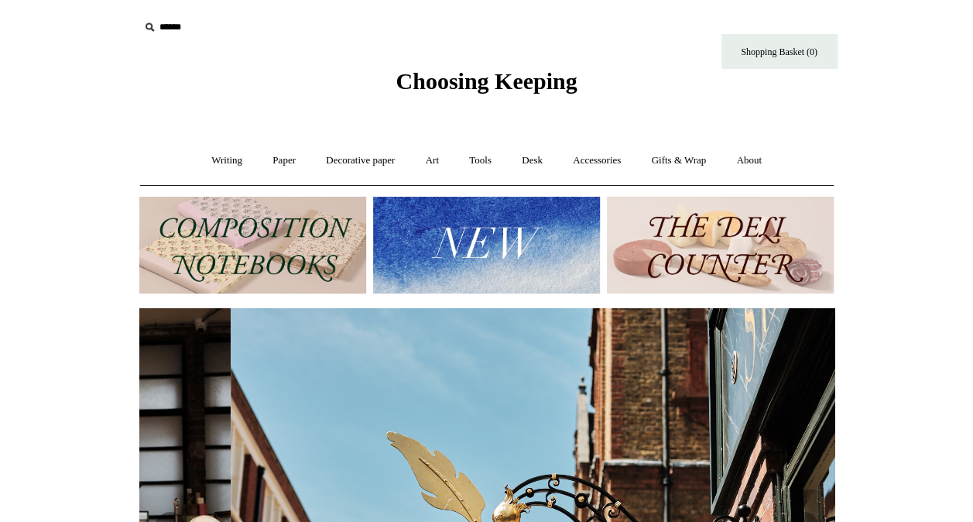
scroll to position [0, 695]
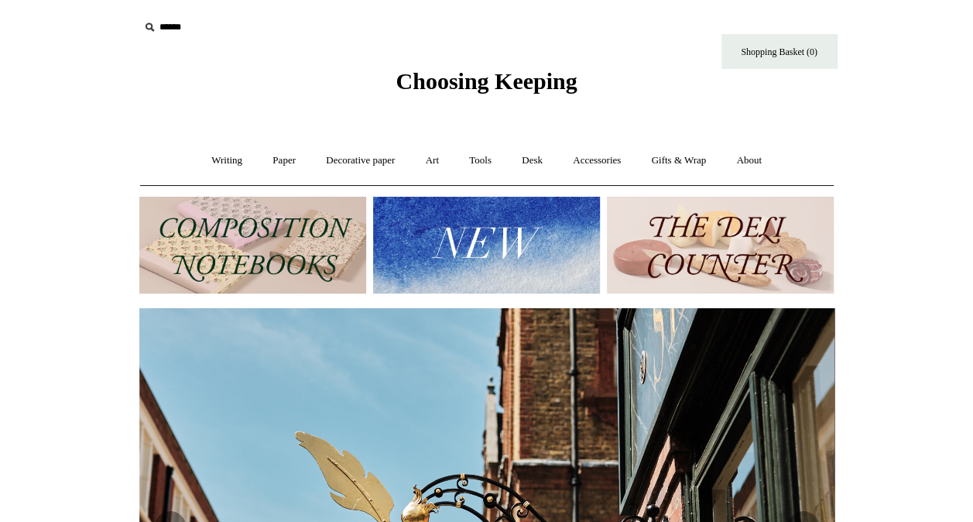
click at [503, 246] on img at bounding box center [486, 245] width 227 height 97
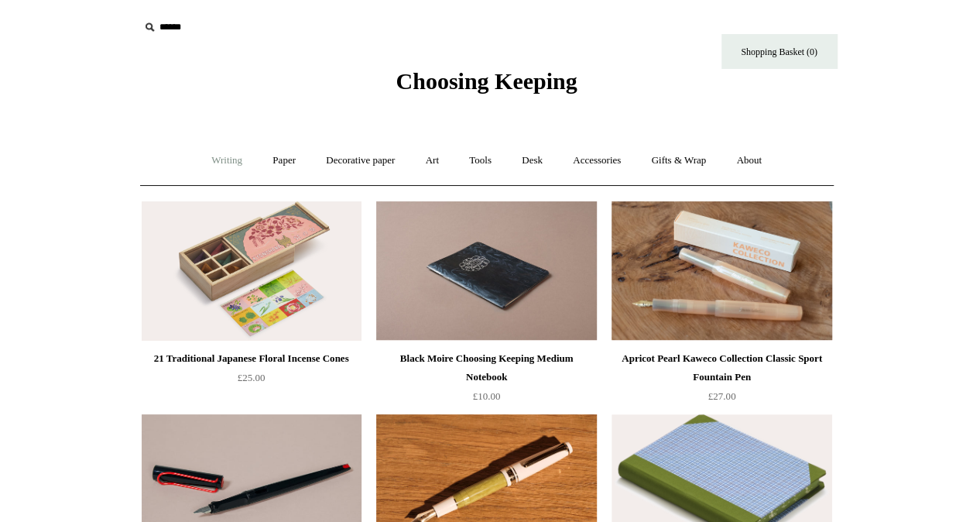
click at [212, 155] on link "Writing +" at bounding box center [226, 160] width 59 height 41
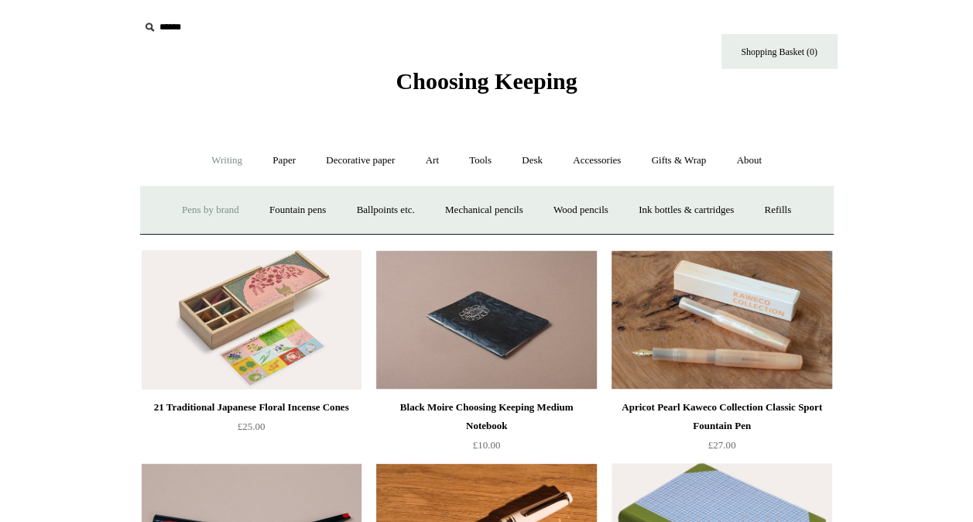
click at [197, 208] on link "Pens by brand +" at bounding box center [210, 210] width 85 height 41
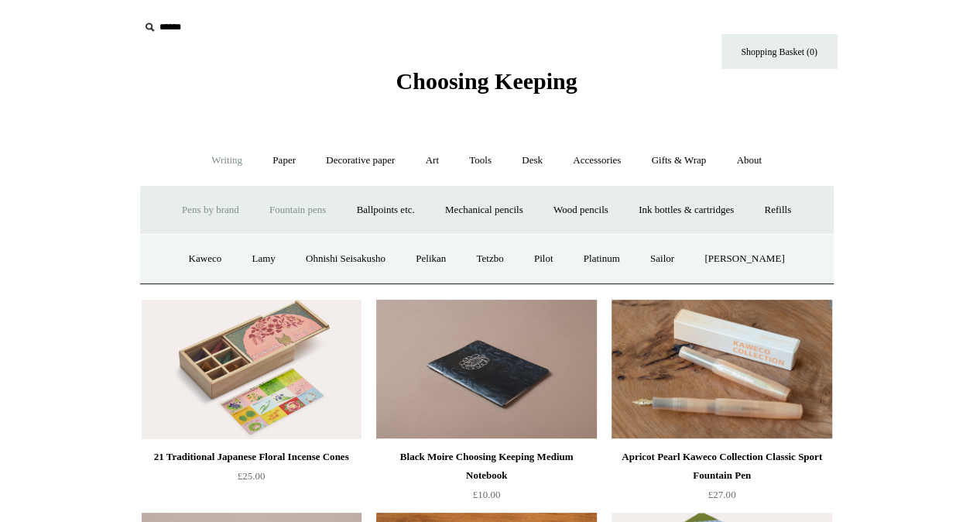
click at [295, 208] on link "Fountain pens +" at bounding box center [298, 210] width 84 height 41
click at [200, 256] on link "All" at bounding box center [213, 258] width 41 height 41
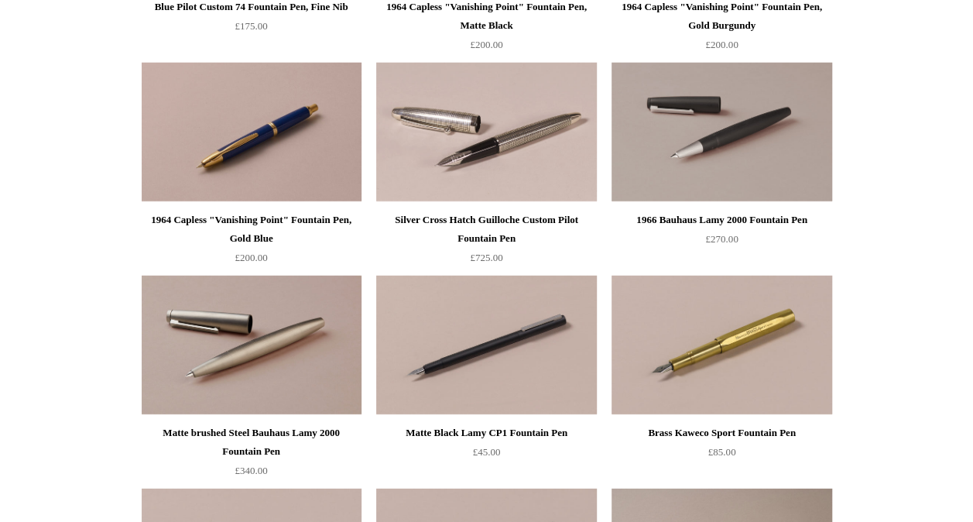
scroll to position [2054, 0]
